Goal: Find specific page/section

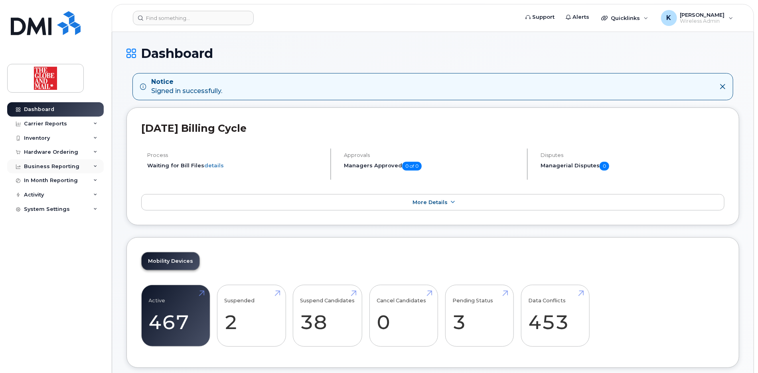
click at [60, 167] on div "Business Reporting" at bounding box center [51, 166] width 55 height 6
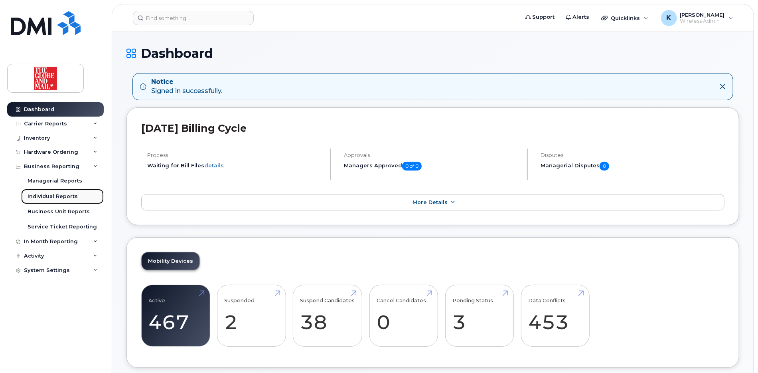
click at [51, 196] on div "Individual Reports" at bounding box center [53, 196] width 50 height 7
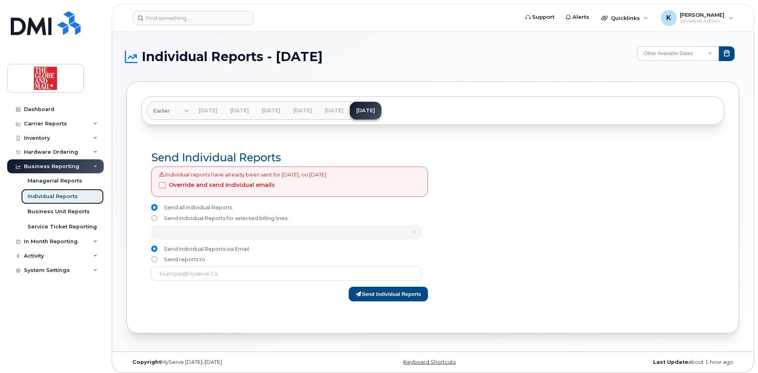
scroll to position [4, 0]
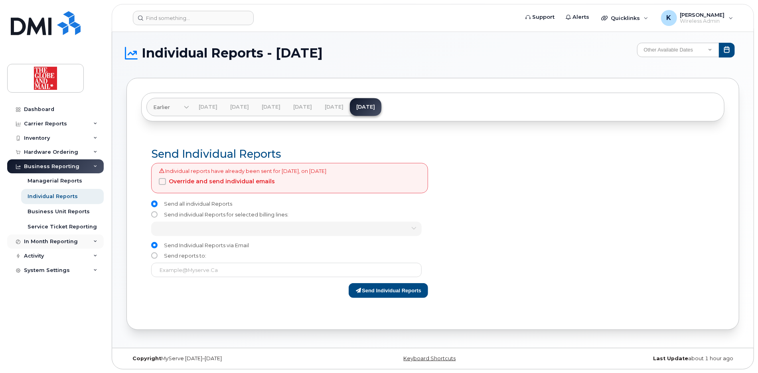
click at [52, 239] on div "In Month Reporting" at bounding box center [51, 241] width 54 height 6
click at [50, 256] on div "Data Usage" at bounding box center [44, 256] width 32 height 7
